Goal: Task Accomplishment & Management: Use online tool/utility

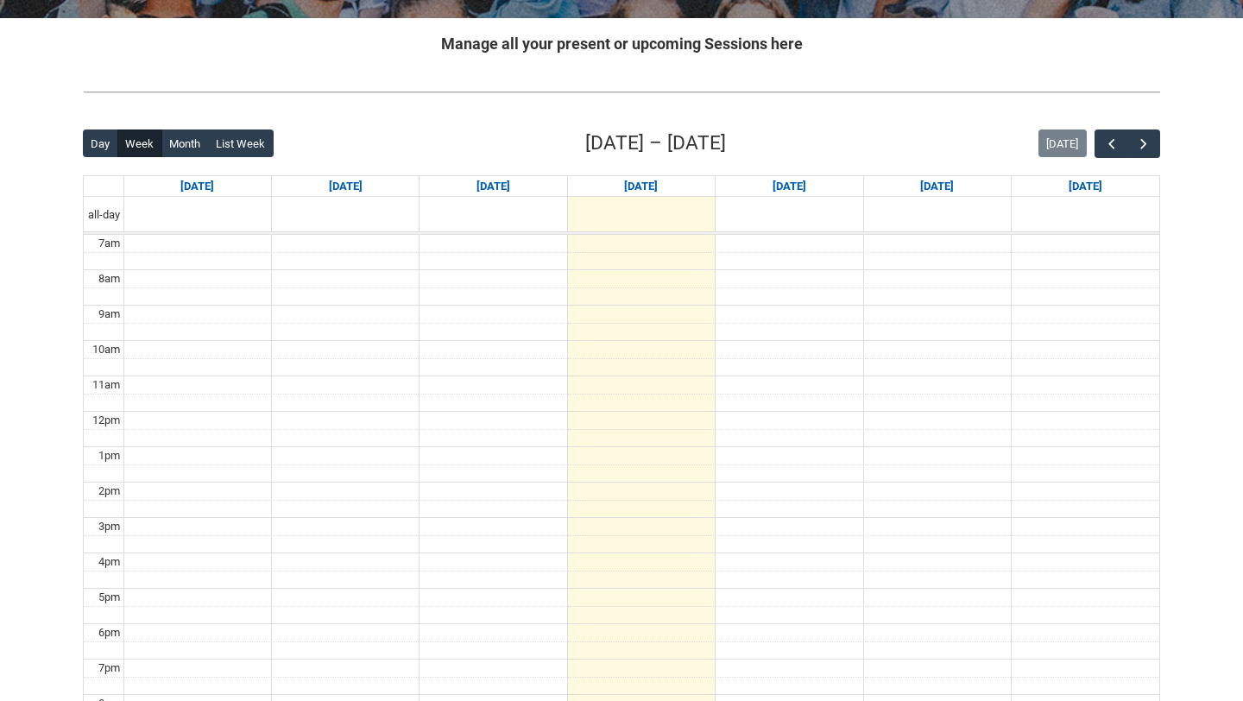
scroll to position [407, 0]
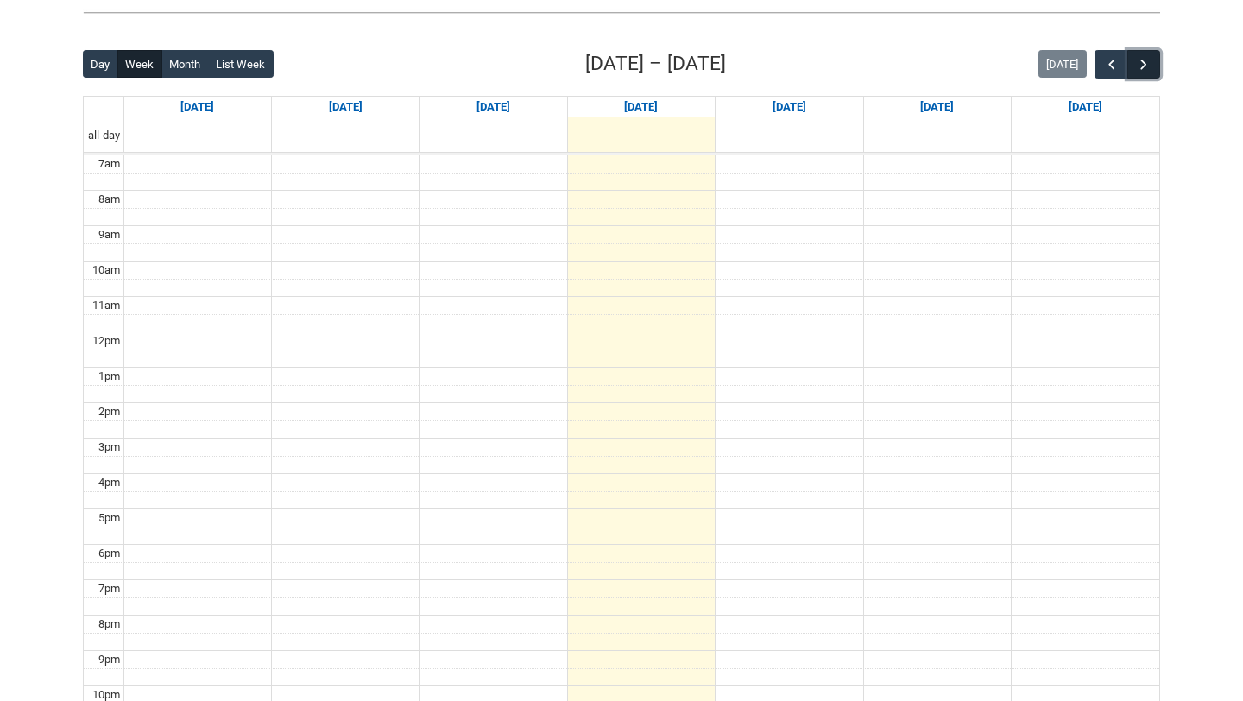
click at [1141, 68] on span "button" at bounding box center [1143, 64] width 17 height 17
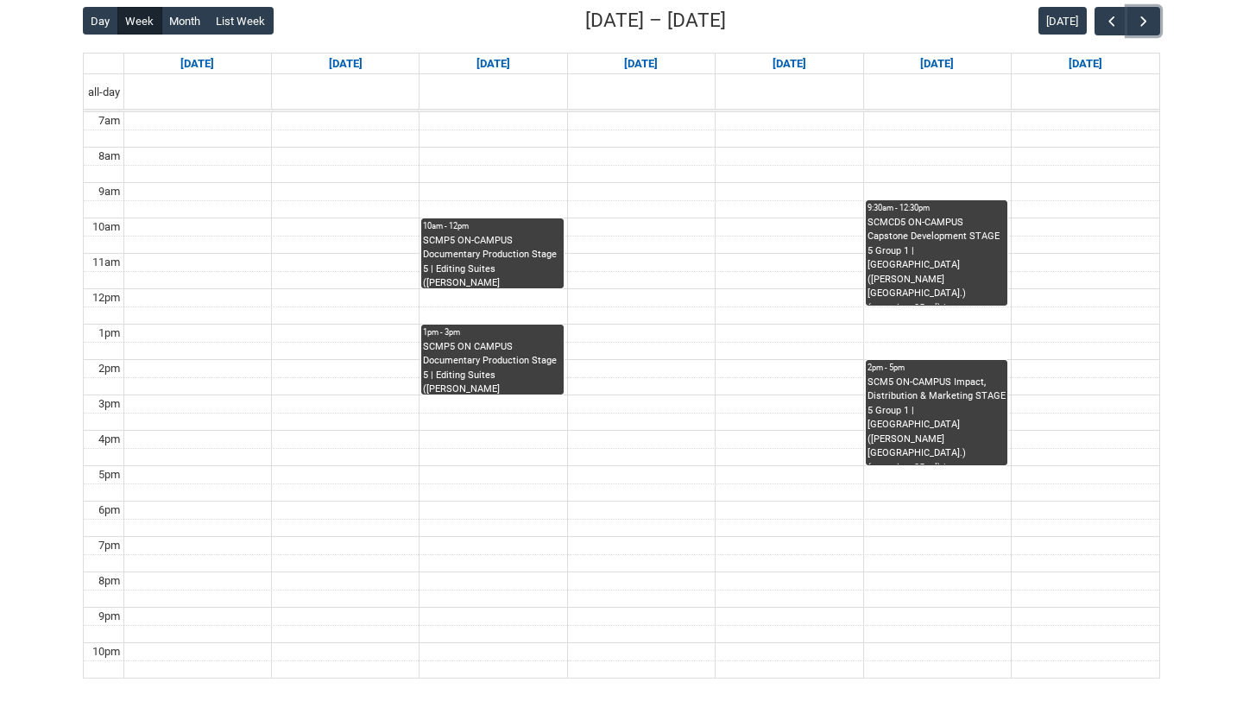
scroll to position [458, 0]
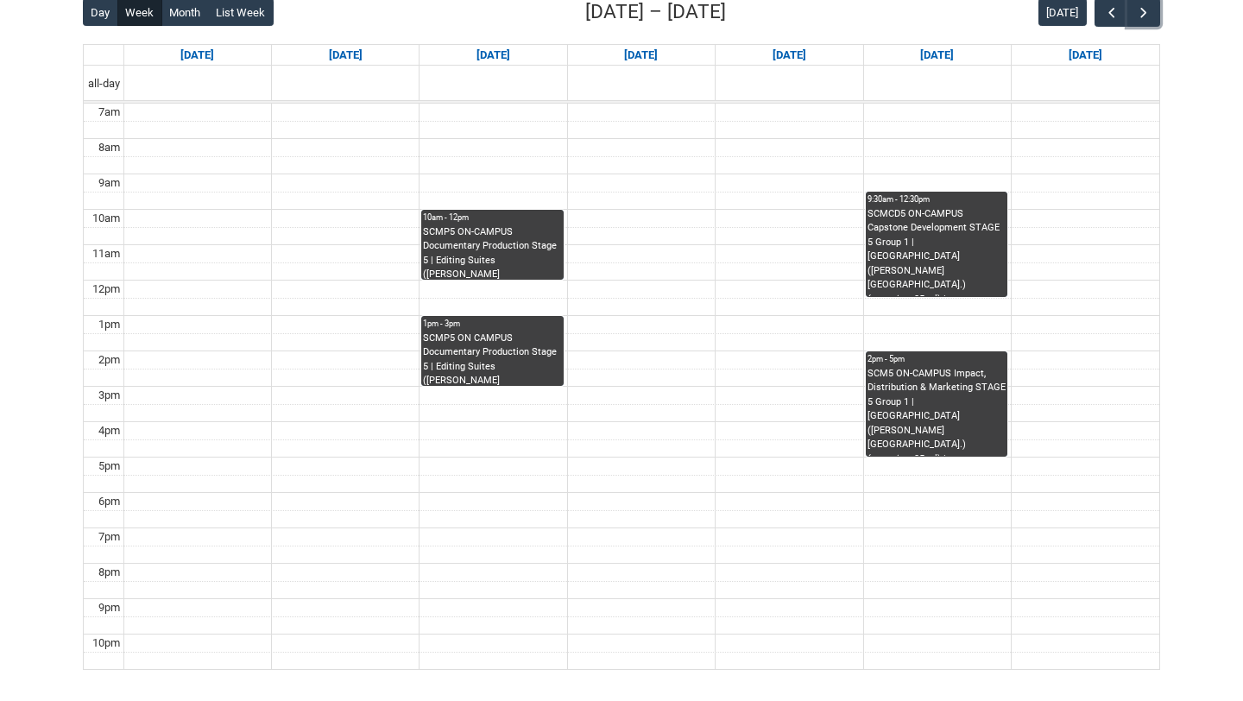
click at [514, 253] on div "SCMP5 ON-CAMPUS Documentary Production Stage 5 | Editing Suites ([PERSON_NAME][…" at bounding box center [492, 252] width 138 height 54
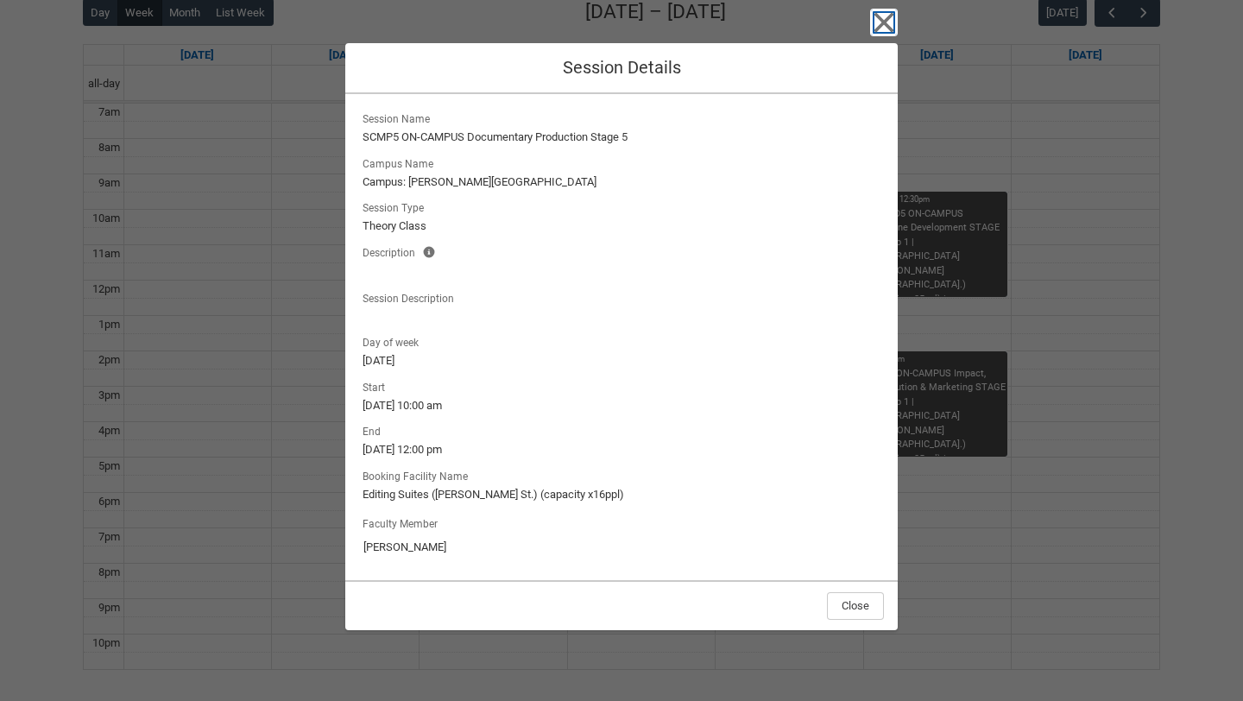
click at [880, 26] on icon "button" at bounding box center [884, 23] width 20 height 20
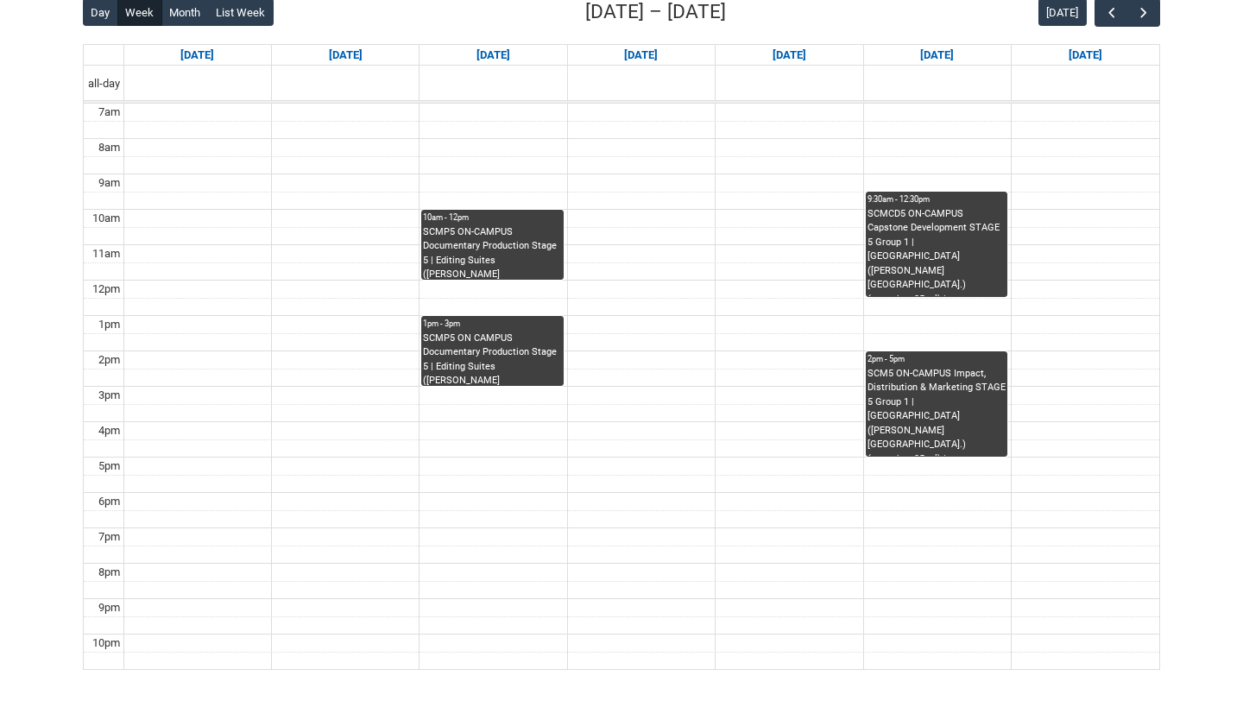
click at [445, 369] on div "SCMP5 ON CAMPUS Documentary Production Stage 5 | Editing Suites ([PERSON_NAME][…" at bounding box center [492, 358] width 138 height 54
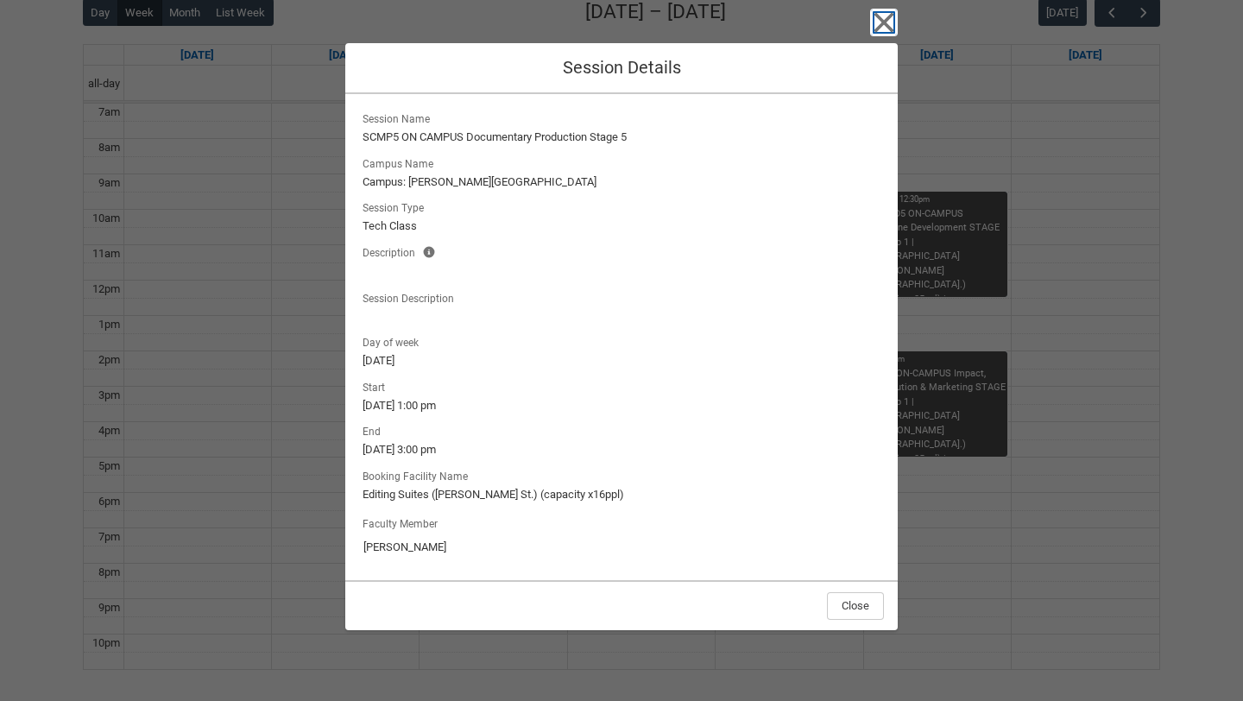
click at [891, 14] on icon "button" at bounding box center [884, 23] width 20 height 20
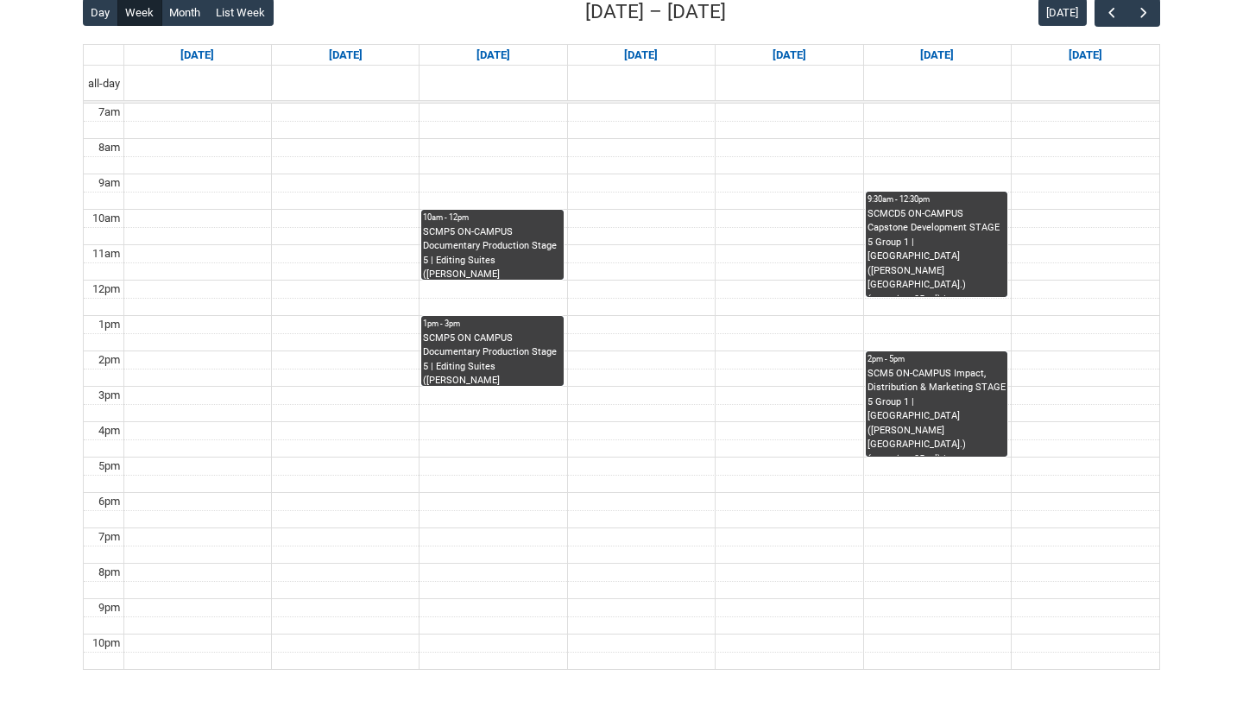
click at [483, 371] on div "SCMP5 ON CAMPUS Documentary Production Stage 5 | Editing Suites ([PERSON_NAME][…" at bounding box center [492, 358] width 138 height 54
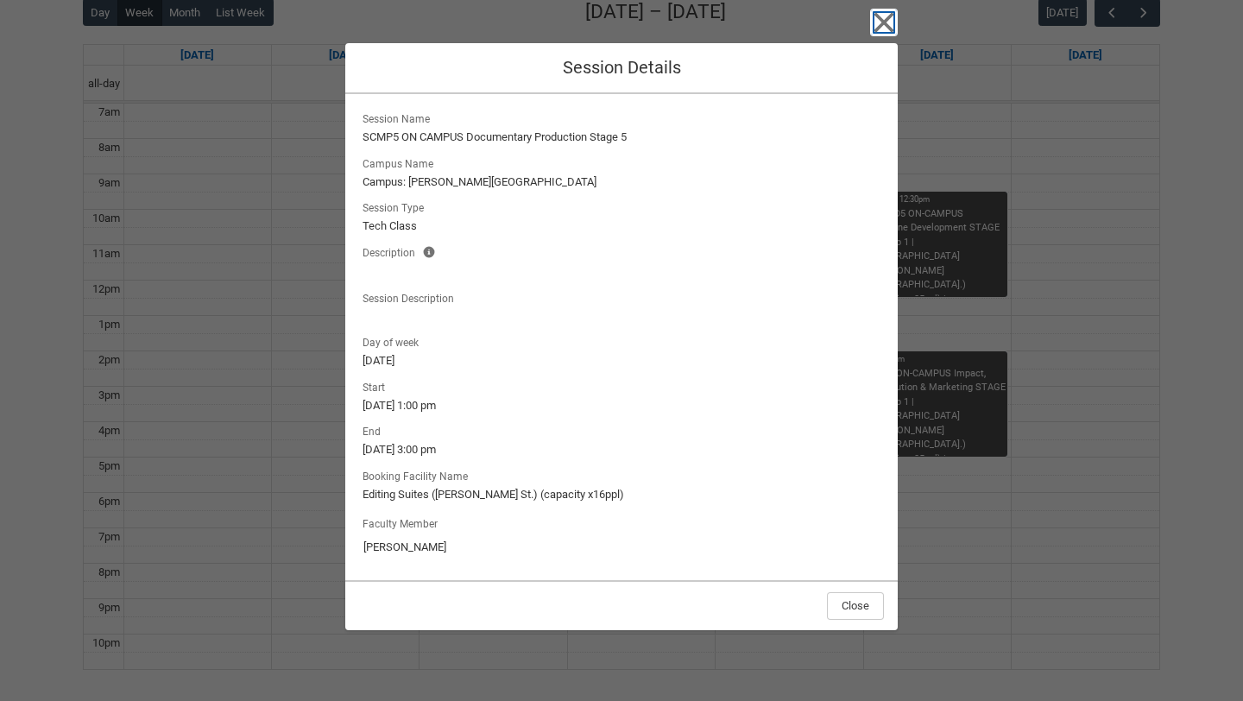
click at [880, 17] on icon "button" at bounding box center [884, 23] width 28 height 28
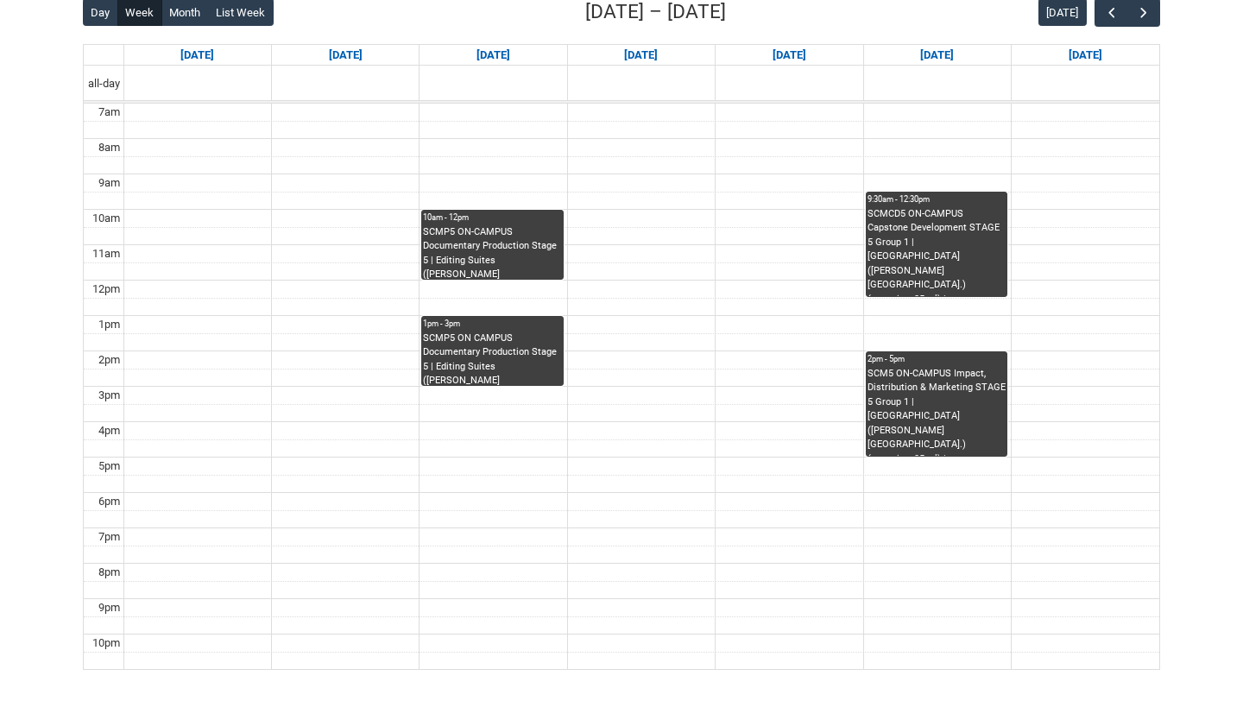
click at [465, 244] on div "SCMP5 ON-CAMPUS Documentary Production Stage 5 | Editing Suites ([PERSON_NAME][…" at bounding box center [492, 252] width 138 height 54
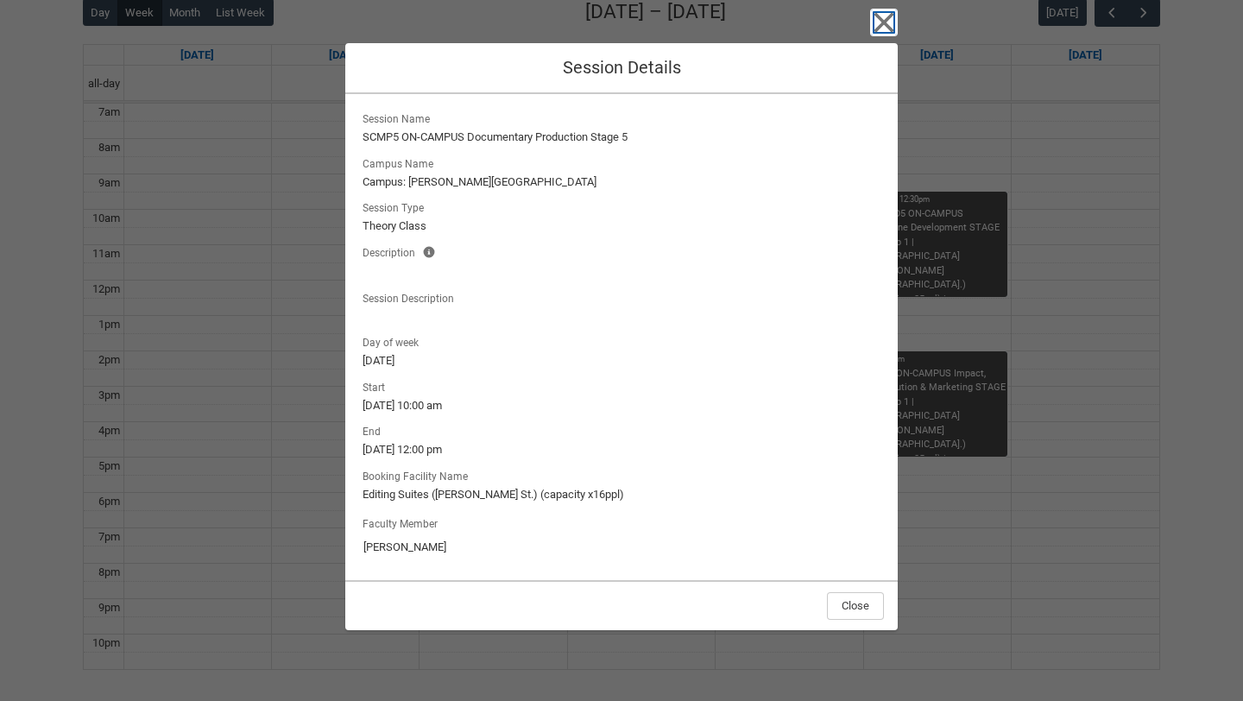
click at [886, 15] on icon "button" at bounding box center [884, 23] width 28 height 28
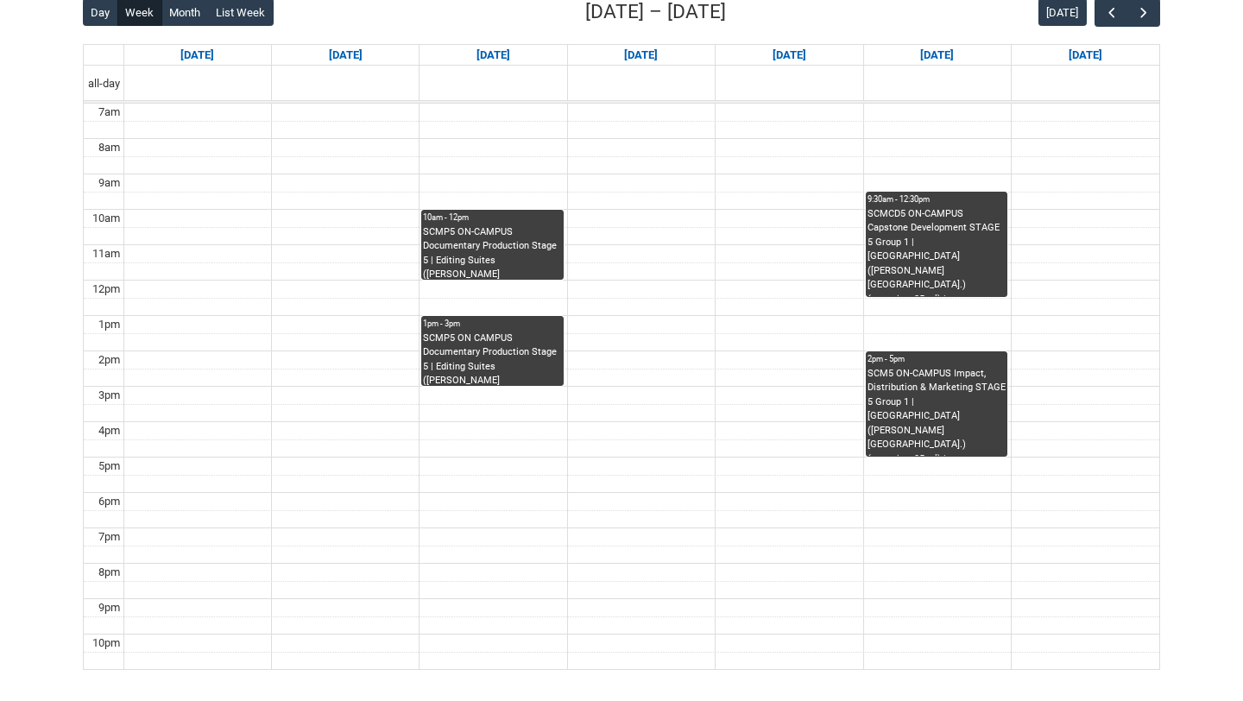
click at [921, 211] on div "SCMCD5 ON-CAMPUS Capstone Development STAGE 5 Group 1 | [GEOGRAPHIC_DATA] ([PER…" at bounding box center [937, 252] width 138 height 90
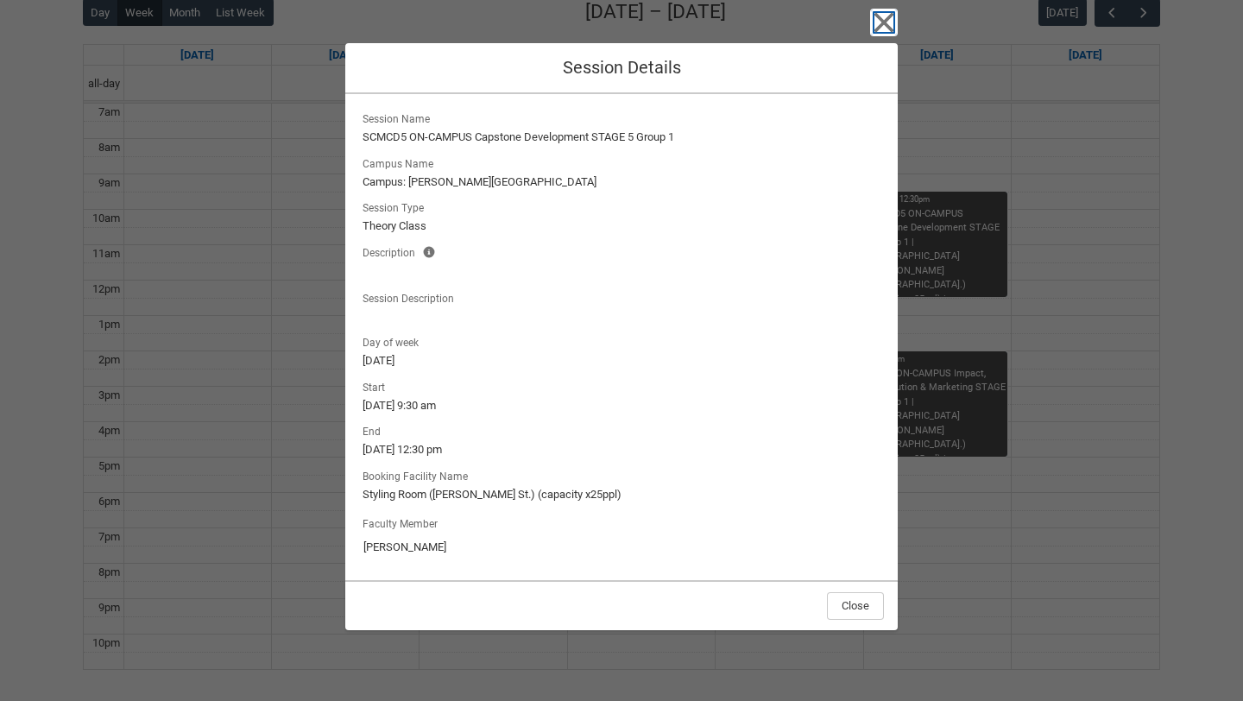
click at [884, 20] on icon "button" at bounding box center [884, 23] width 20 height 20
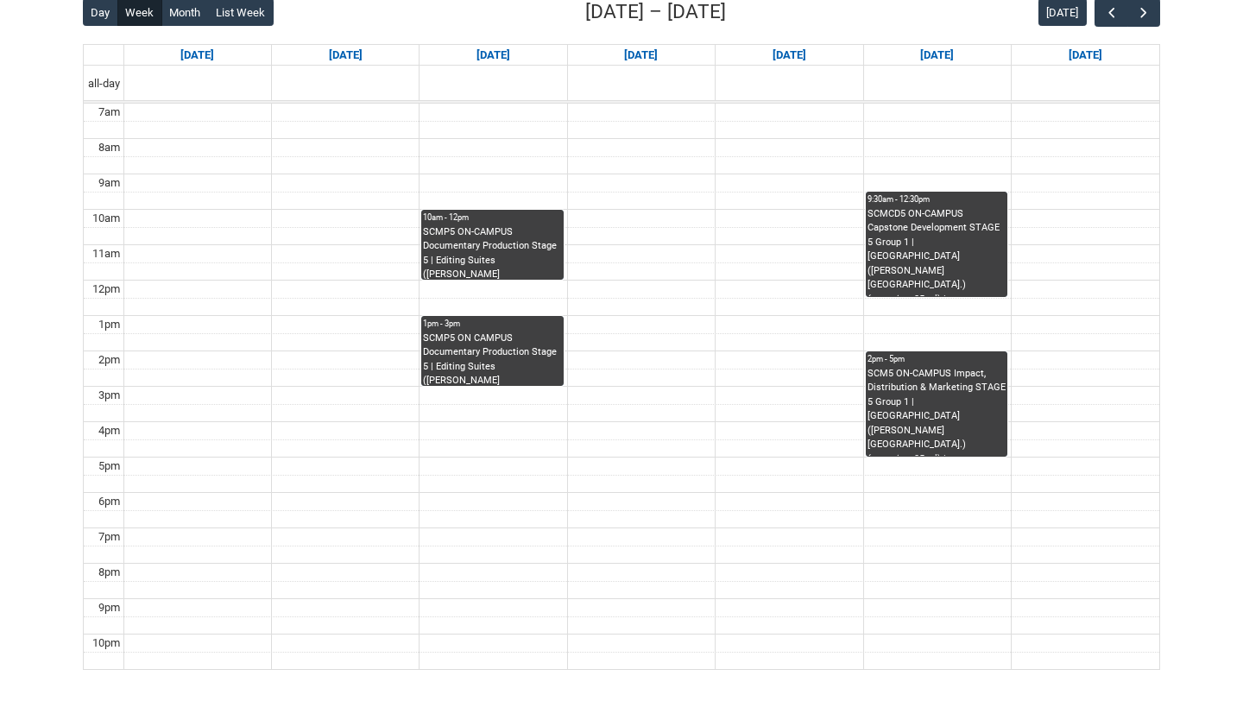
click at [923, 412] on div "SCM5 ON-CAMPUS Impact, Distribution & Marketing STAGE 5 Group 1 | [GEOGRAPHIC_D…" at bounding box center [937, 412] width 138 height 90
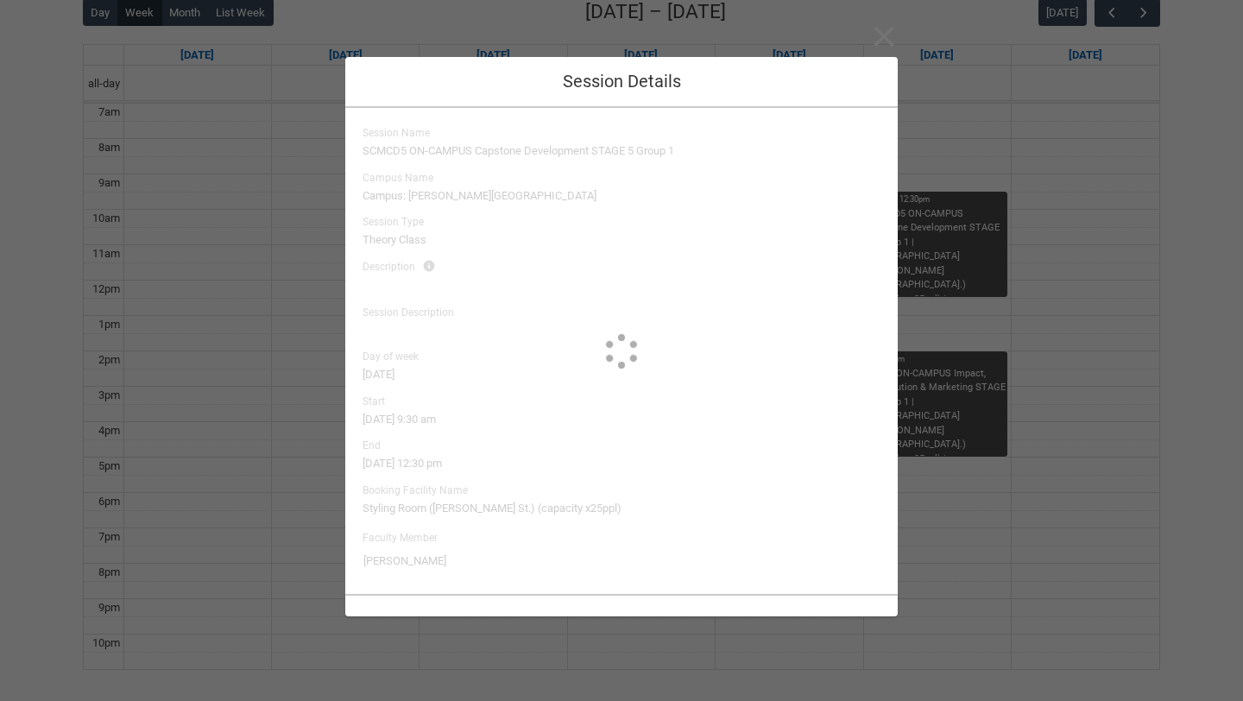
type input "[PERSON_NAME]"
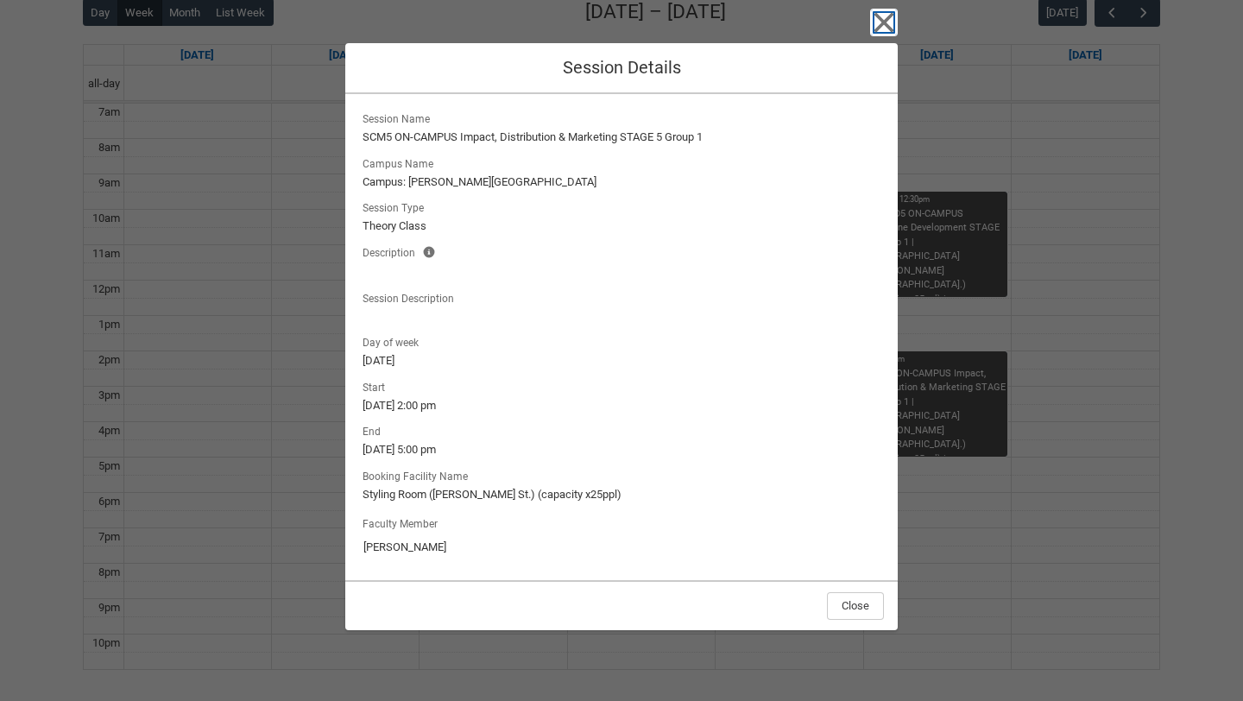
click at [886, 16] on icon "button" at bounding box center [884, 23] width 28 height 28
